Goal: Find specific page/section: Find specific page/section

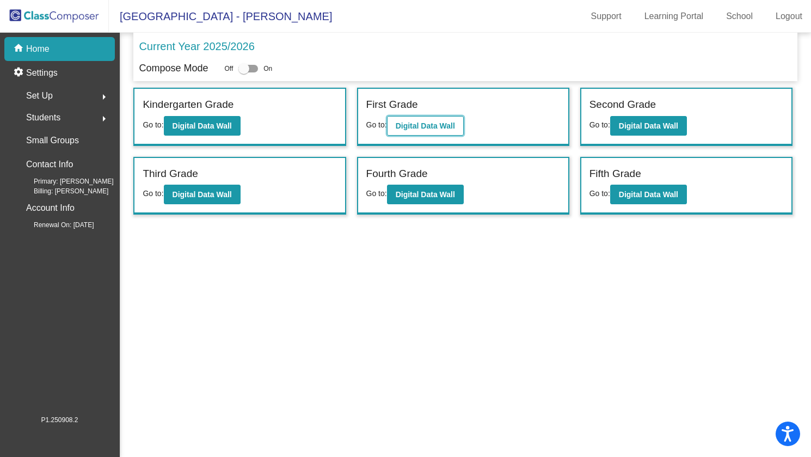
click at [420, 122] on b "Digital Data Wall" at bounding box center [425, 125] width 59 height 9
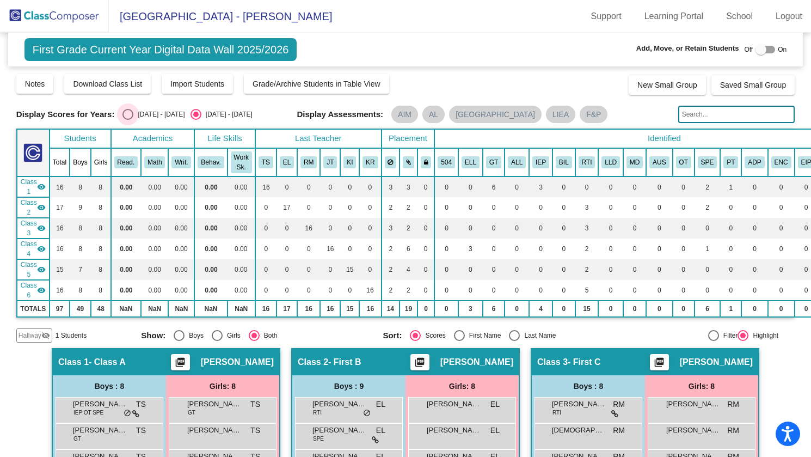
click at [128, 112] on div "Select an option" at bounding box center [127, 114] width 11 height 11
click at [128, 120] on input "[DATE] - [DATE]" at bounding box center [127, 120] width 1 height 1
radio input "true"
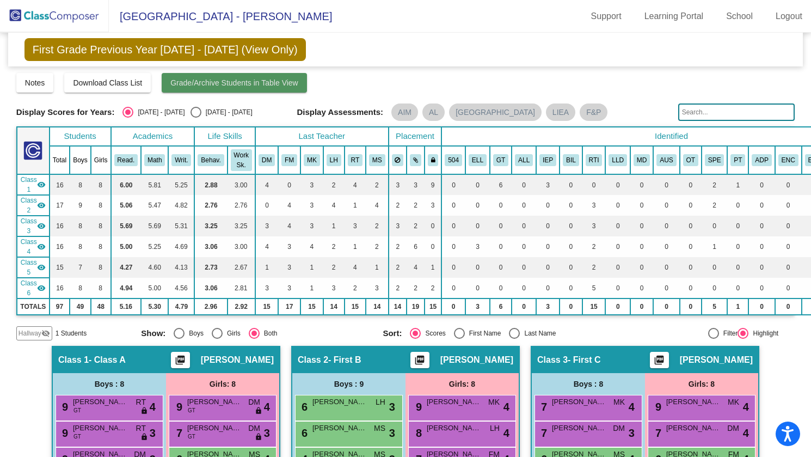
click at [213, 81] on span "Grade/Archive Students in Table View" at bounding box center [234, 82] width 128 height 9
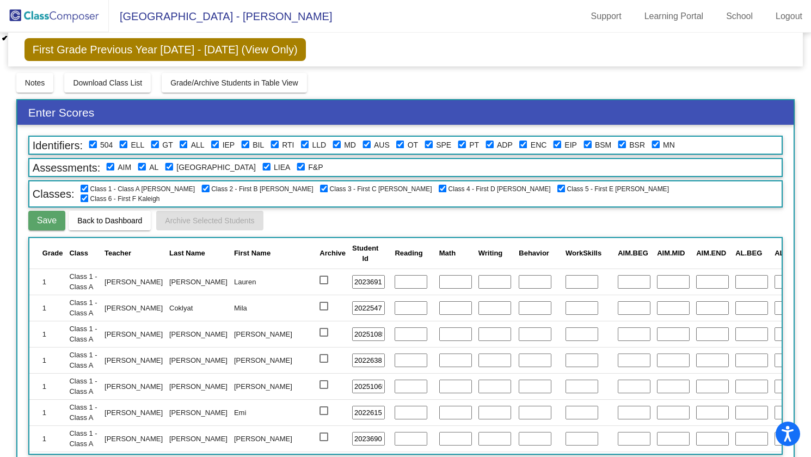
click at [68, 13] on img at bounding box center [54, 16] width 109 height 32
